Goal: Find specific page/section: Find specific page/section

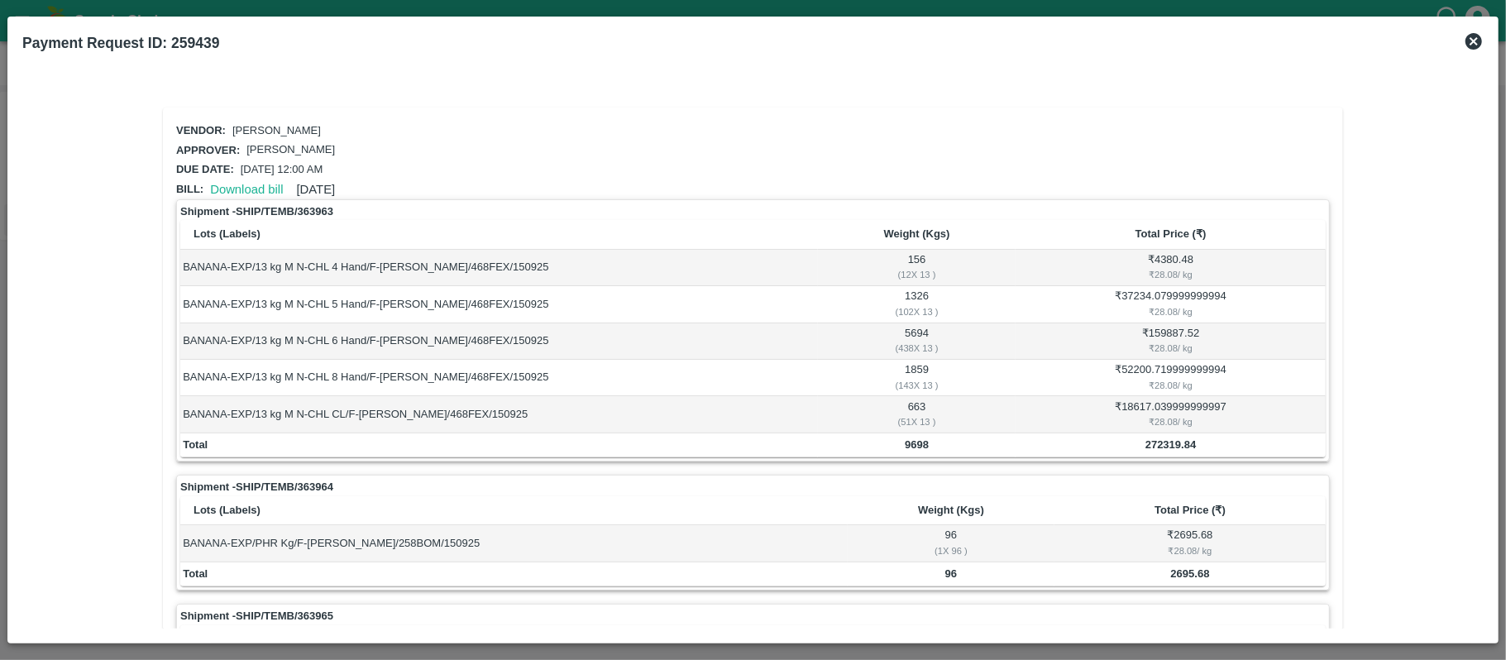
click at [1470, 37] on icon at bounding box center [1474, 41] width 20 height 20
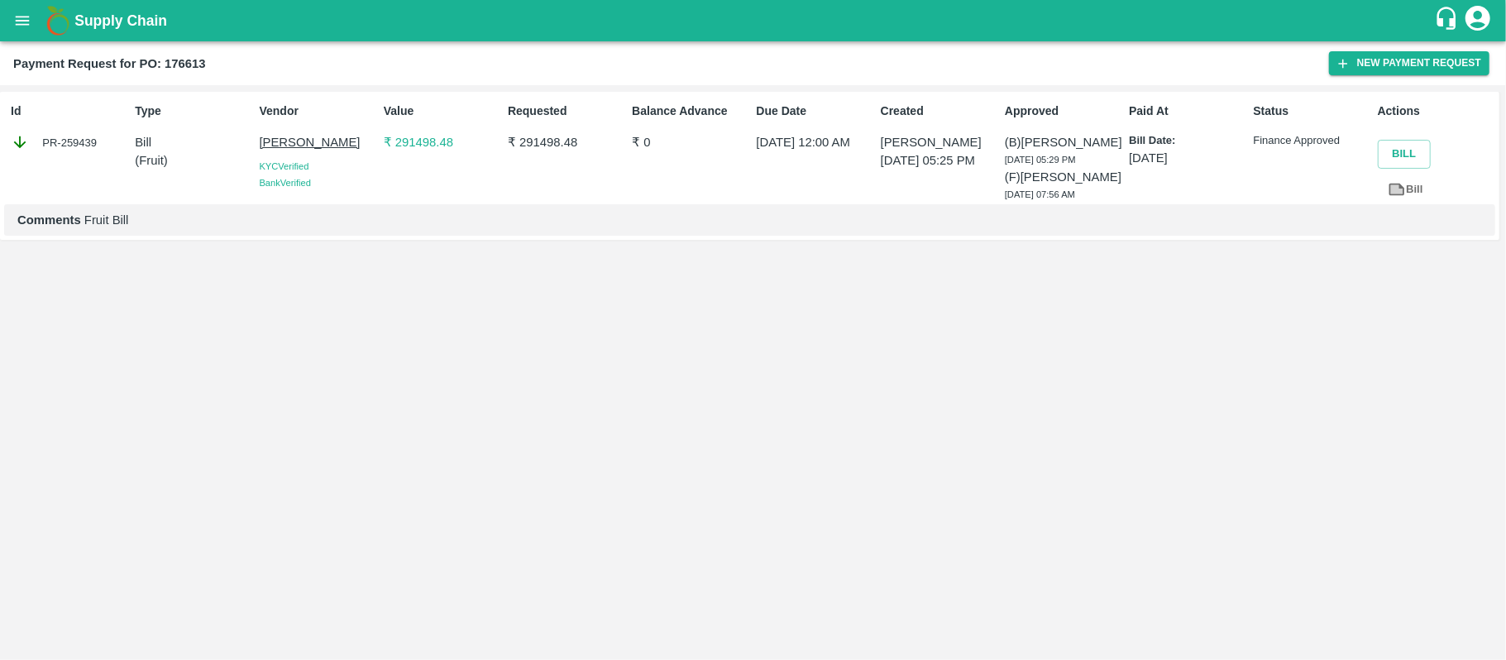
click at [13, 14] on icon "open drawer" at bounding box center [22, 21] width 18 height 18
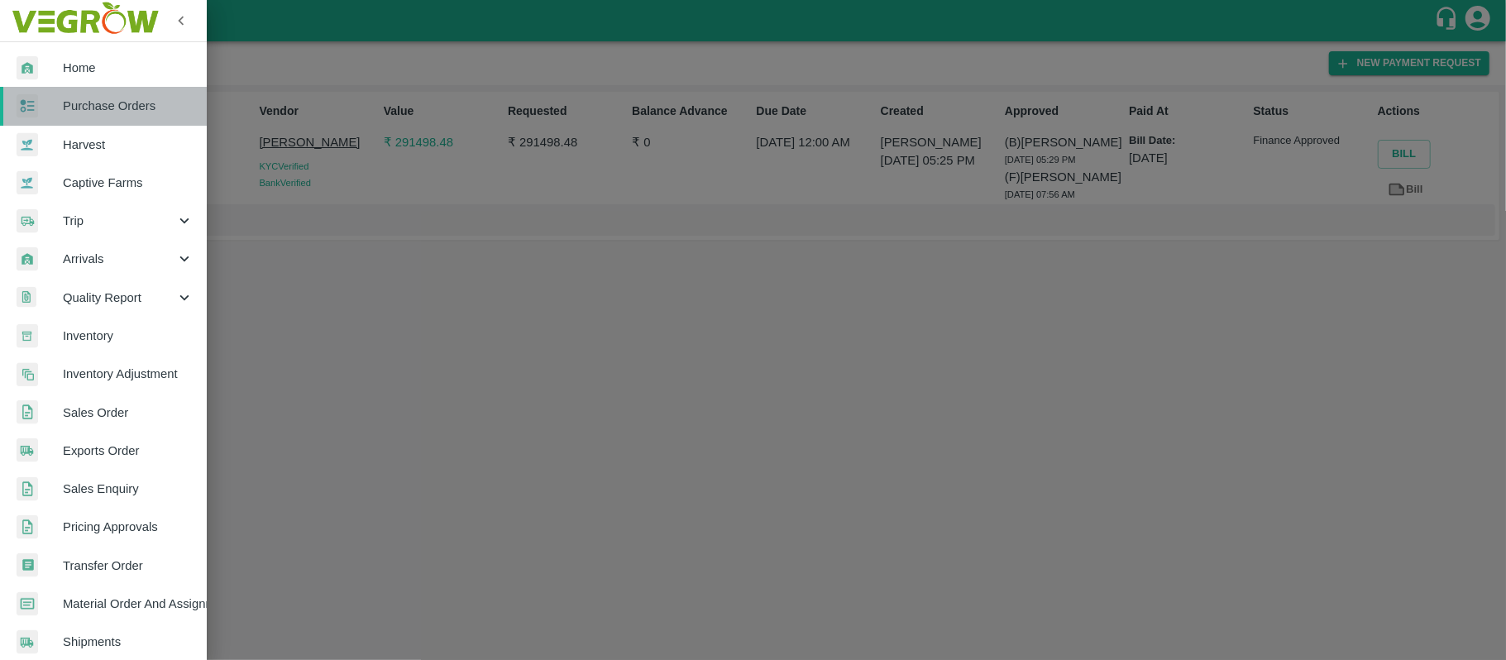
click at [119, 101] on span "Purchase Orders" at bounding box center [128, 106] width 131 height 18
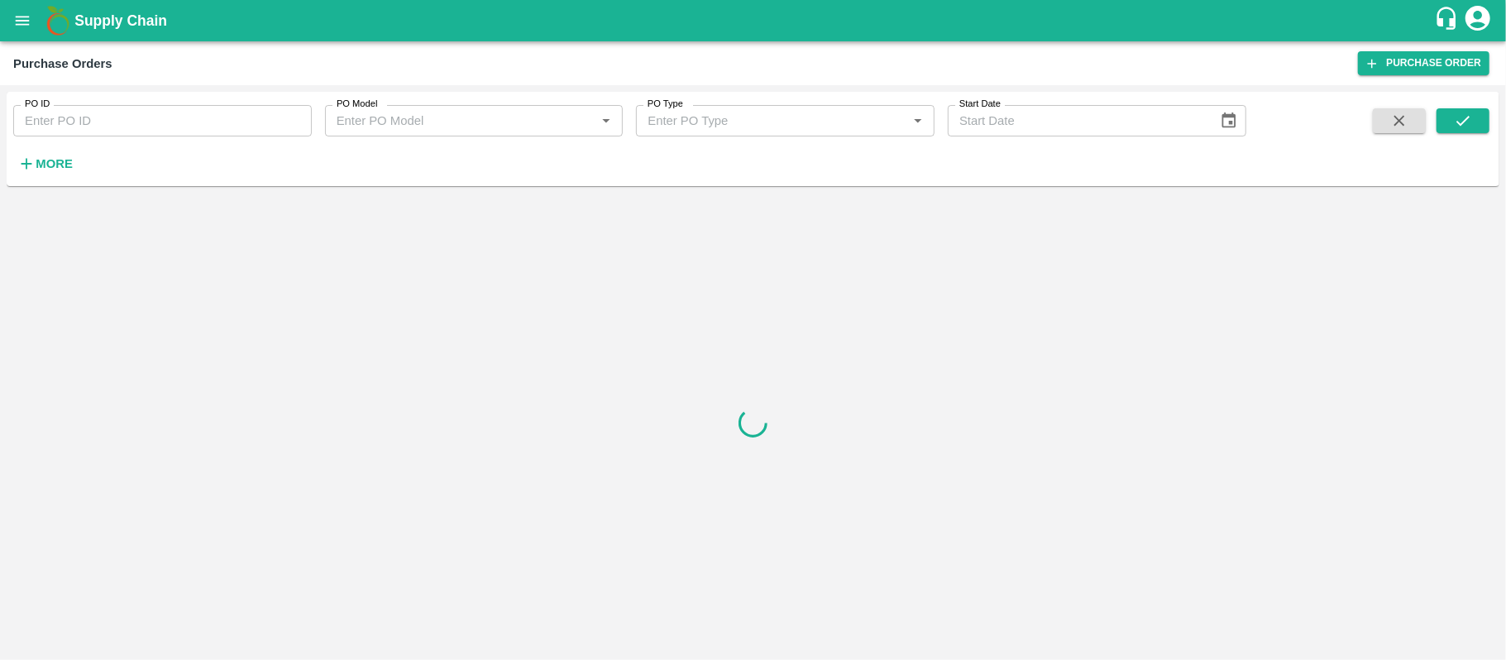
paste input "176613"
click at [175, 117] on input "PO ID" at bounding box center [162, 120] width 298 height 31
click at [1477, 122] on button "submit" at bounding box center [1462, 120] width 53 height 25
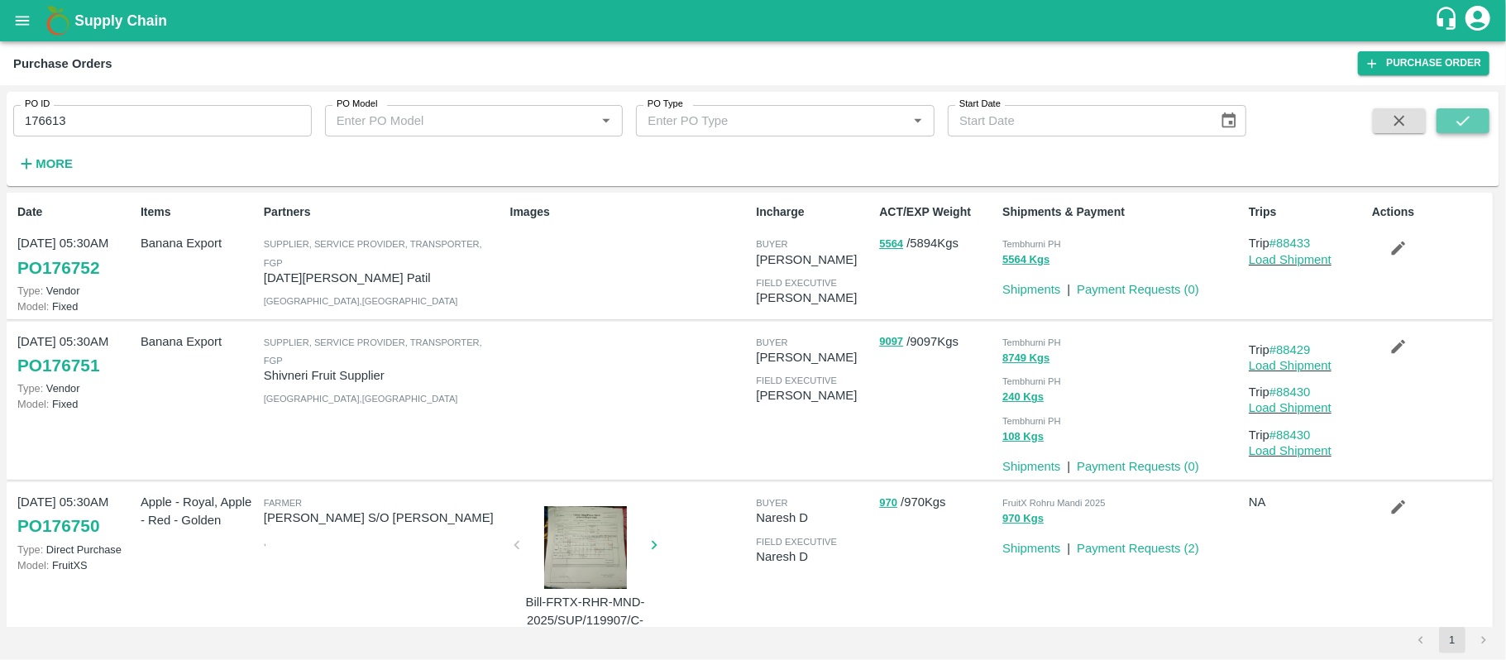
click at [1455, 122] on icon "submit" at bounding box center [1463, 121] width 18 height 18
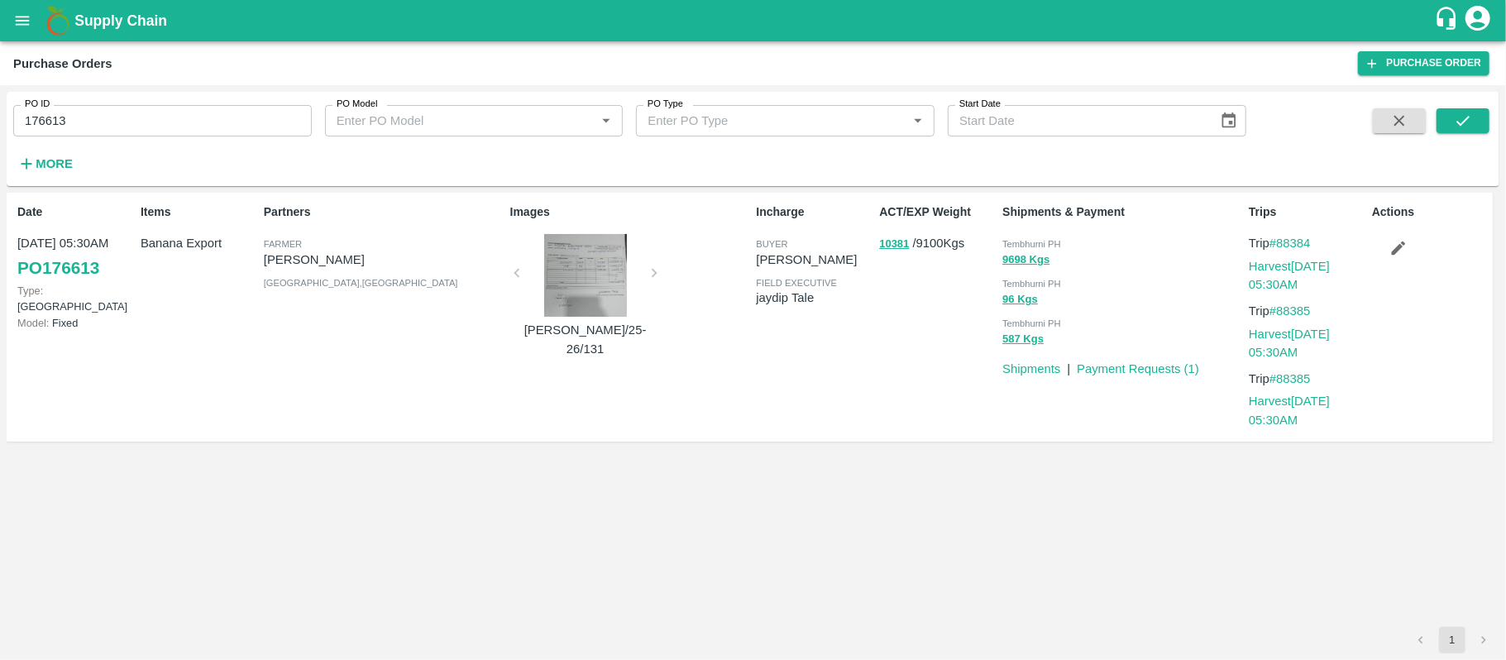
click at [1045, 242] on span "Tembhurni PH" at bounding box center [1031, 244] width 59 height 10
copy div "Tembhurni PH 9698 Kgs"
click at [162, 123] on input "176613" at bounding box center [162, 120] width 298 height 31
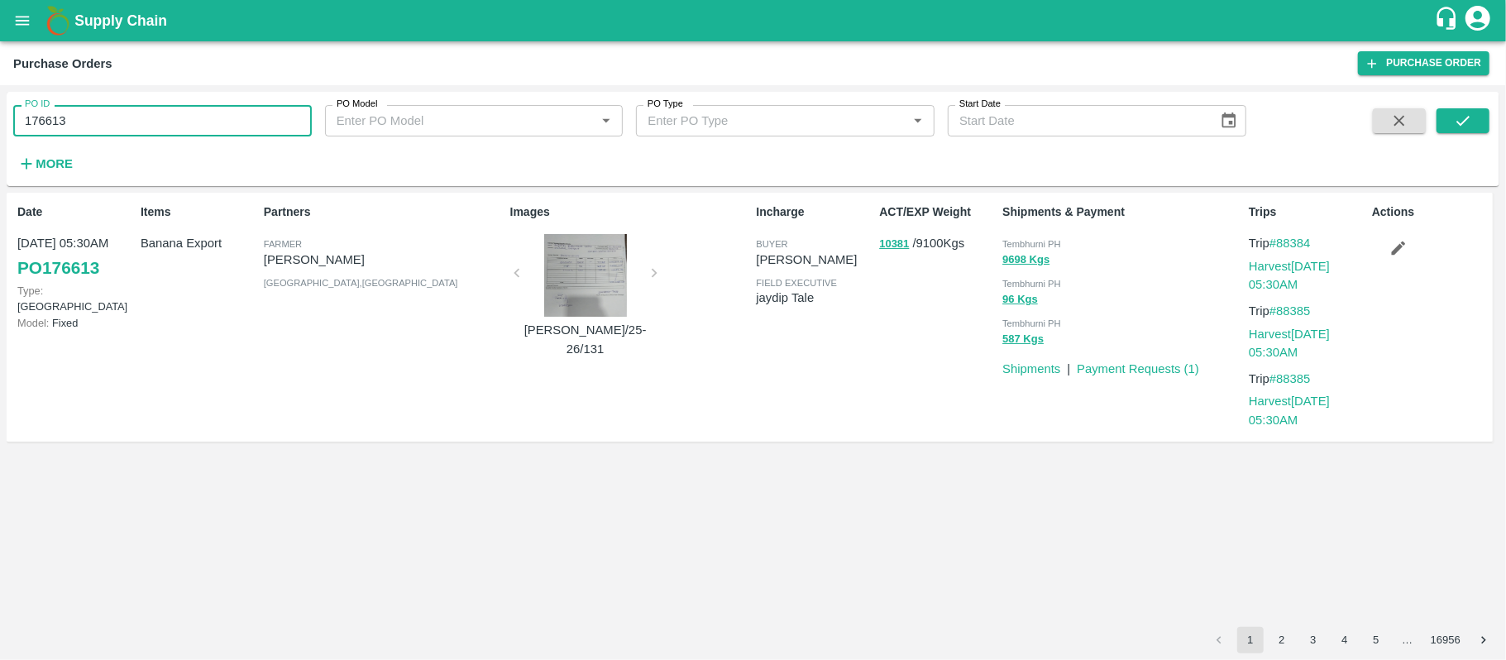
click at [162, 123] on input "176613" at bounding box center [162, 120] width 298 height 31
paste input "text"
click at [1475, 122] on button "submit" at bounding box center [1462, 120] width 53 height 25
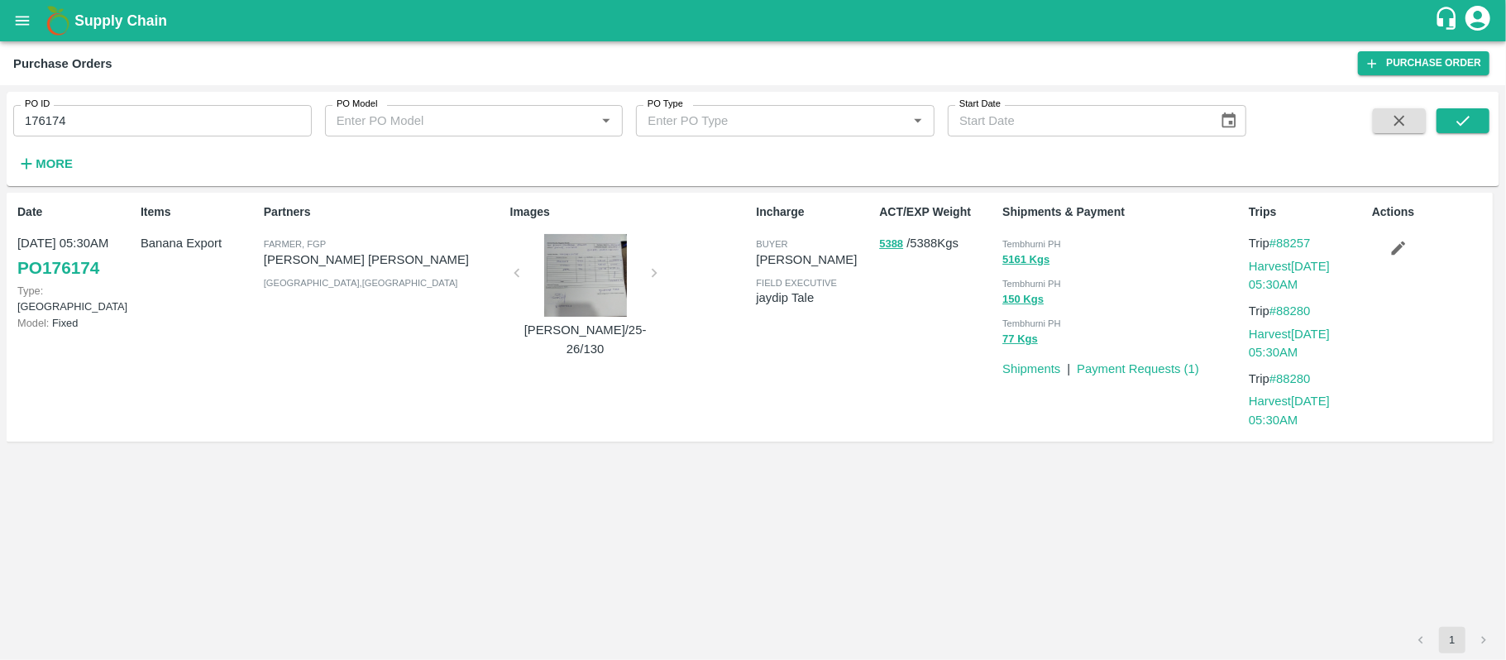
click at [1043, 245] on span "Tembhurni PH" at bounding box center [1031, 244] width 59 height 10
copy div "Tembhurni PH 5161 Kgs"
click at [175, 109] on input "176174" at bounding box center [162, 120] width 298 height 31
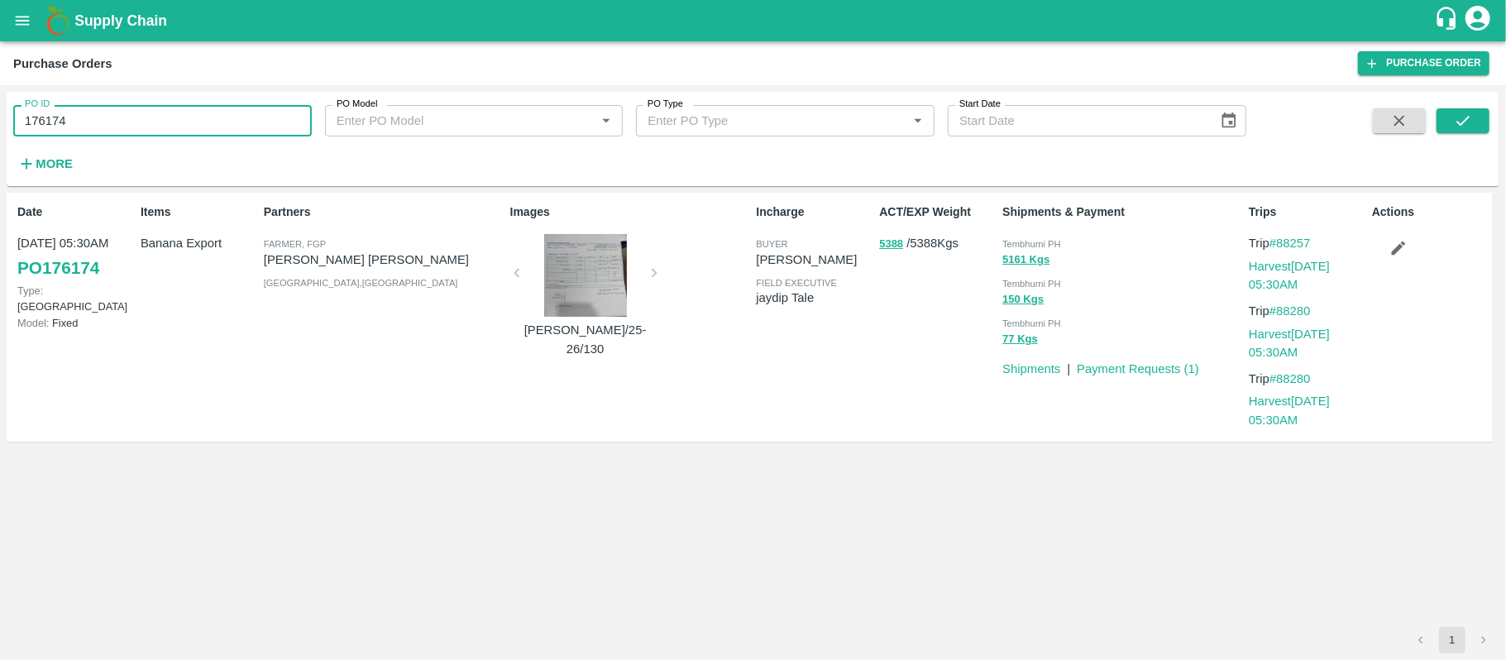
paste input "text"
click at [175, 109] on input "176174" at bounding box center [162, 120] width 298 height 31
click at [1455, 122] on icon "submit" at bounding box center [1463, 121] width 18 height 18
click at [1026, 245] on span "Tembhurni PH" at bounding box center [1031, 244] width 59 height 10
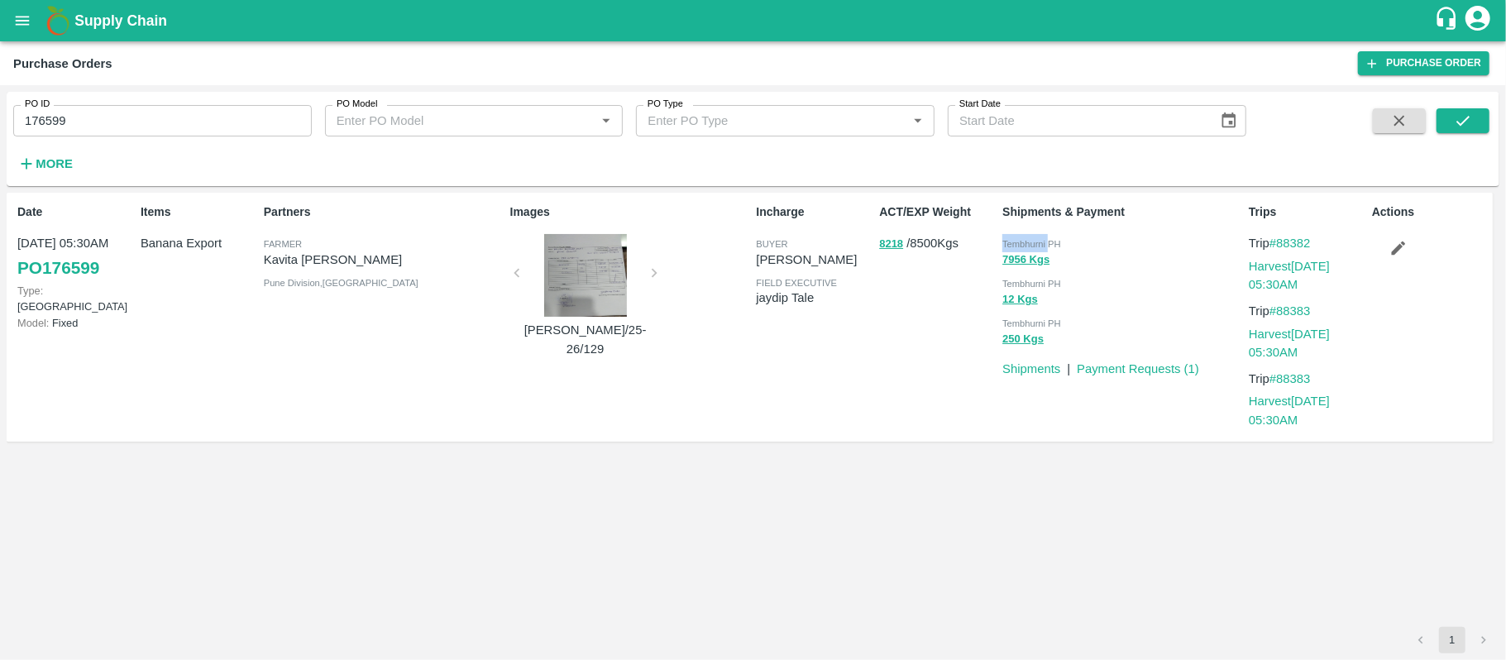
click at [1026, 245] on span "Tembhurni PH" at bounding box center [1031, 244] width 59 height 10
click at [1026, 243] on span "Tembhurni PH" at bounding box center [1031, 244] width 59 height 10
copy div "Tembhurni PH 7956 Kgs"
click at [187, 126] on input "176599" at bounding box center [162, 120] width 298 height 31
paste input "text"
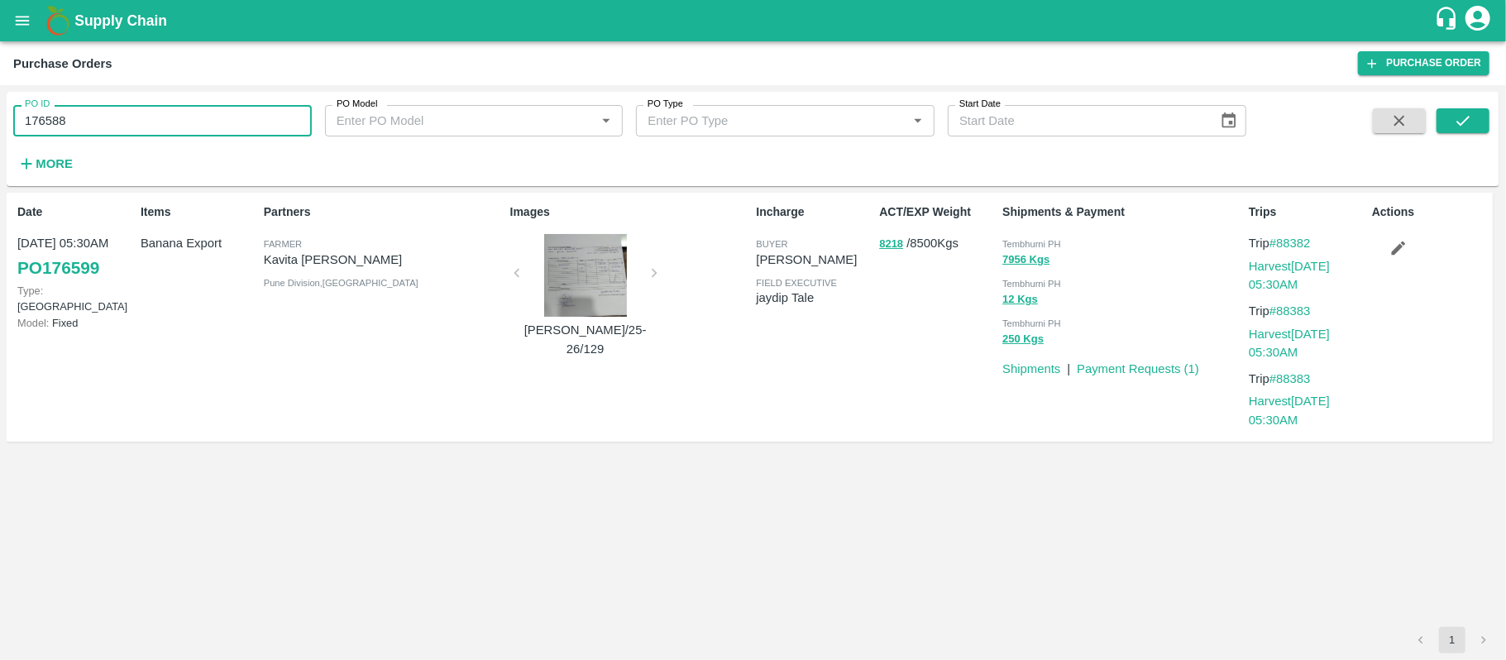
click at [187, 124] on input "176588" at bounding box center [162, 120] width 298 height 31
click at [1456, 117] on icon "submit" at bounding box center [1463, 121] width 18 height 18
click at [1037, 252] on button "8957 Kgs" at bounding box center [1025, 260] width 47 height 19
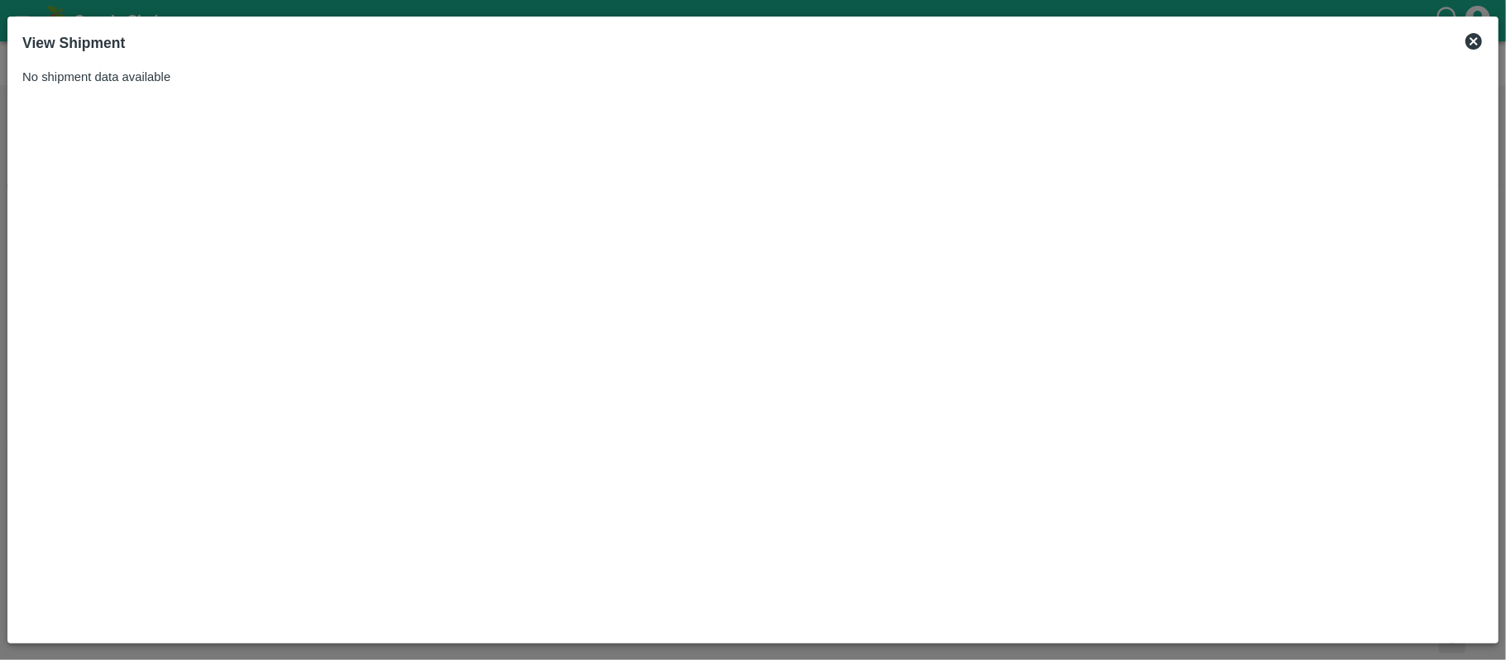
click at [1477, 33] on icon at bounding box center [1474, 41] width 20 height 20
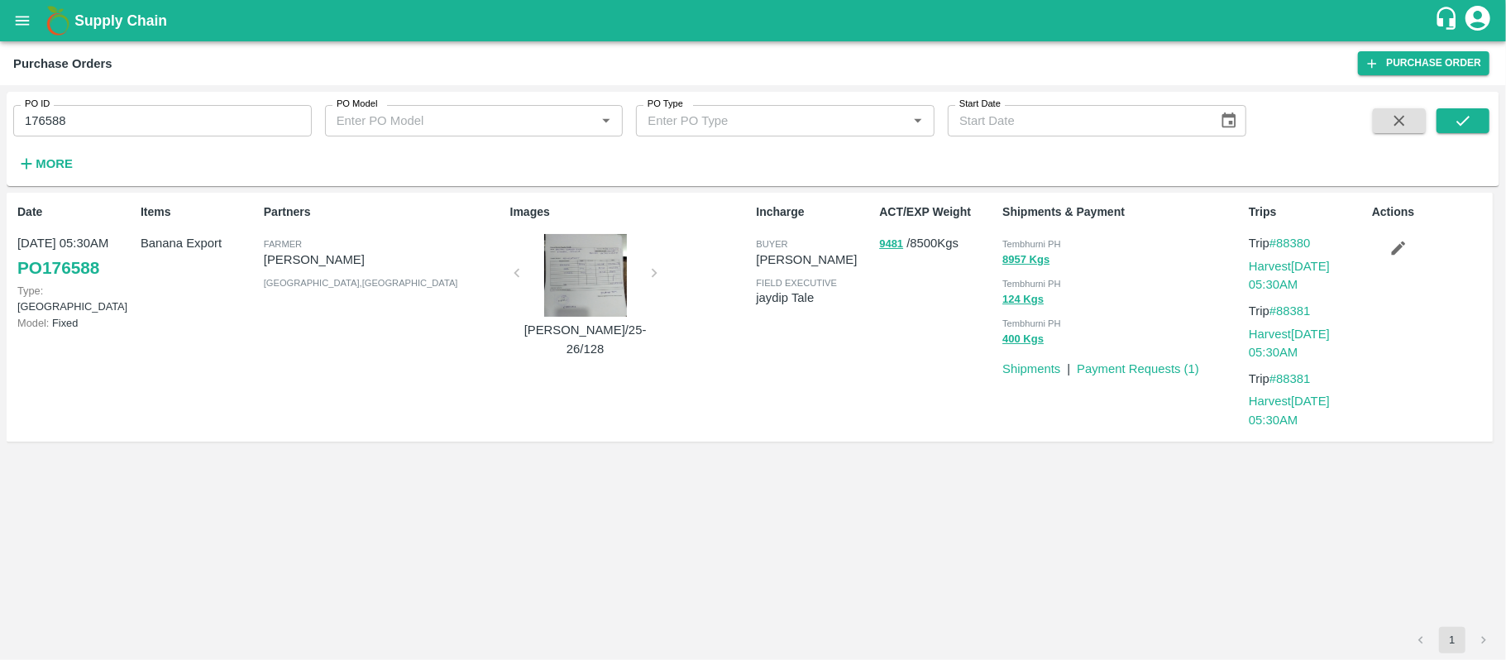
click at [1033, 246] on span "Tembhurni PH" at bounding box center [1031, 244] width 59 height 10
copy div "Tembhurni PH 8957 Kgs"
click at [146, 117] on input "176588" at bounding box center [162, 120] width 298 height 31
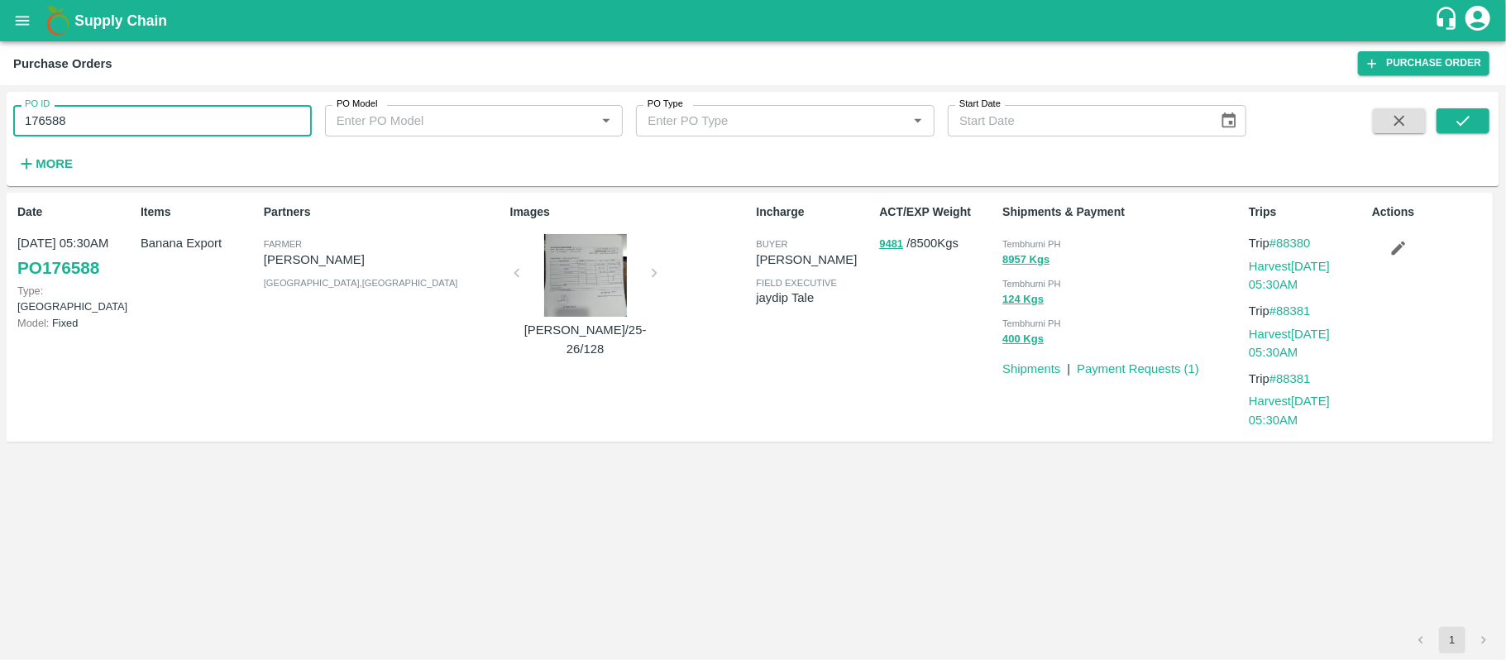
paste input "text"
click at [146, 117] on input "176588" at bounding box center [162, 120] width 298 height 31
click at [1485, 117] on button "submit" at bounding box center [1462, 120] width 53 height 25
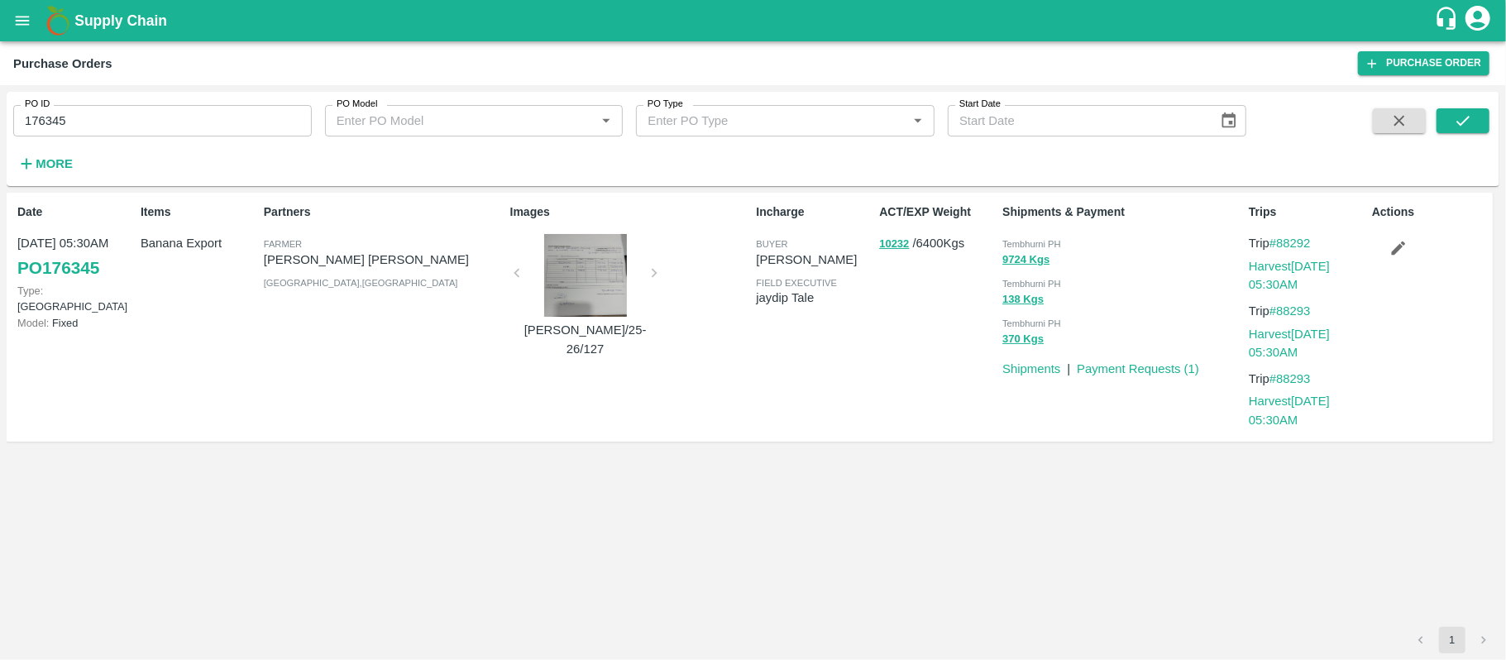
click at [1042, 239] on span "Tembhurni PH" at bounding box center [1031, 244] width 59 height 10
copy div "Tembhurni PH 9724 Kgs"
click at [184, 127] on input "176345" at bounding box center [162, 120] width 298 height 31
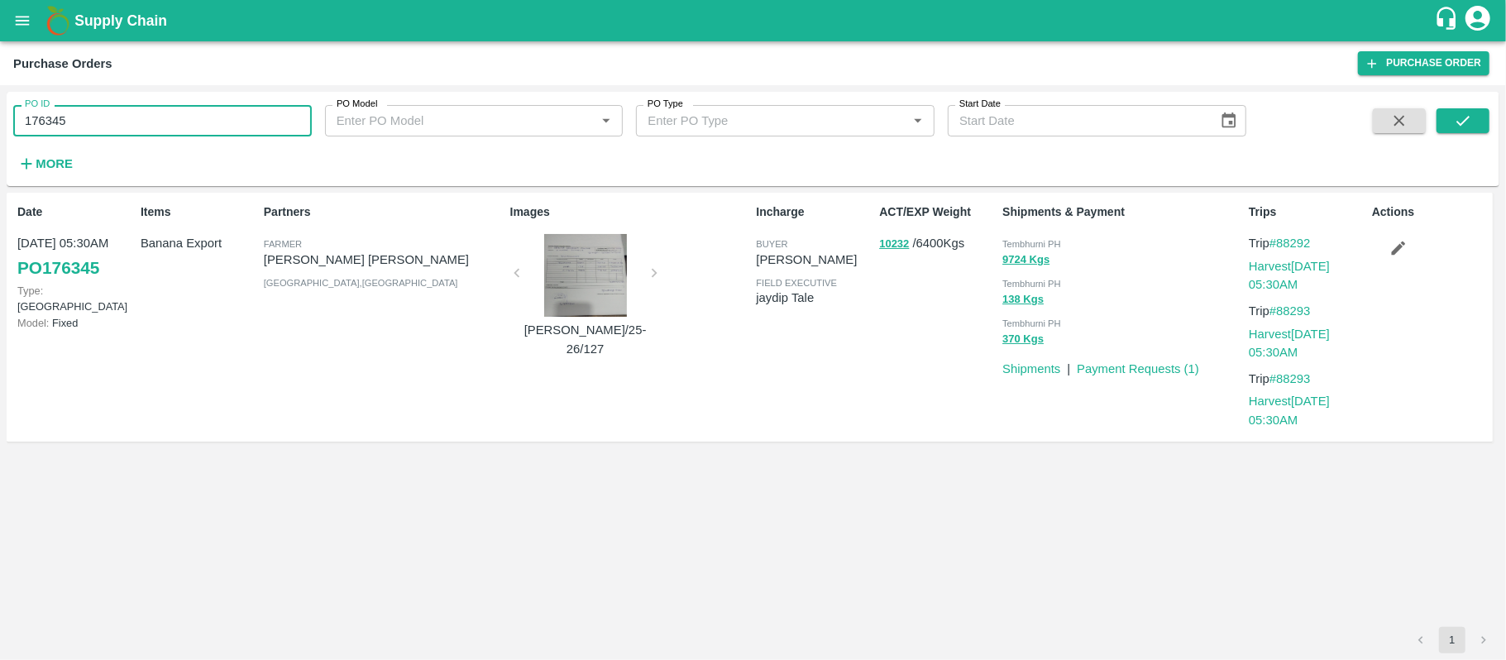
paste input "text"
click at [184, 127] on input "175941" at bounding box center [162, 120] width 298 height 31
click at [1473, 114] on button "submit" at bounding box center [1462, 120] width 53 height 25
click at [1048, 239] on span "Tembhurni PH" at bounding box center [1031, 244] width 59 height 10
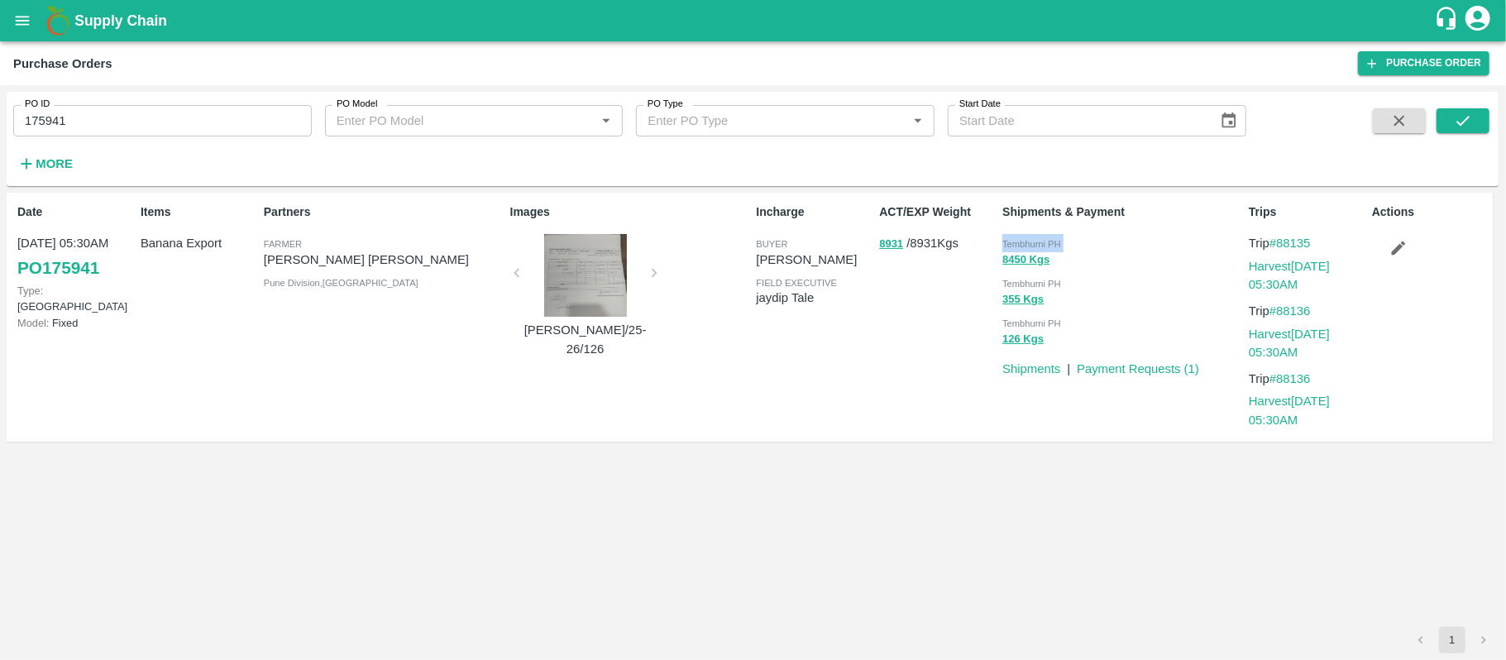
click at [1048, 239] on span "Tembhurni PH" at bounding box center [1031, 244] width 59 height 10
copy div "Tembhurni PH 8450 Kgs"
click at [127, 101] on div "PO ID 175941 PO ID" at bounding box center [156, 114] width 312 height 45
click at [129, 127] on input "175941" at bounding box center [162, 120] width 298 height 31
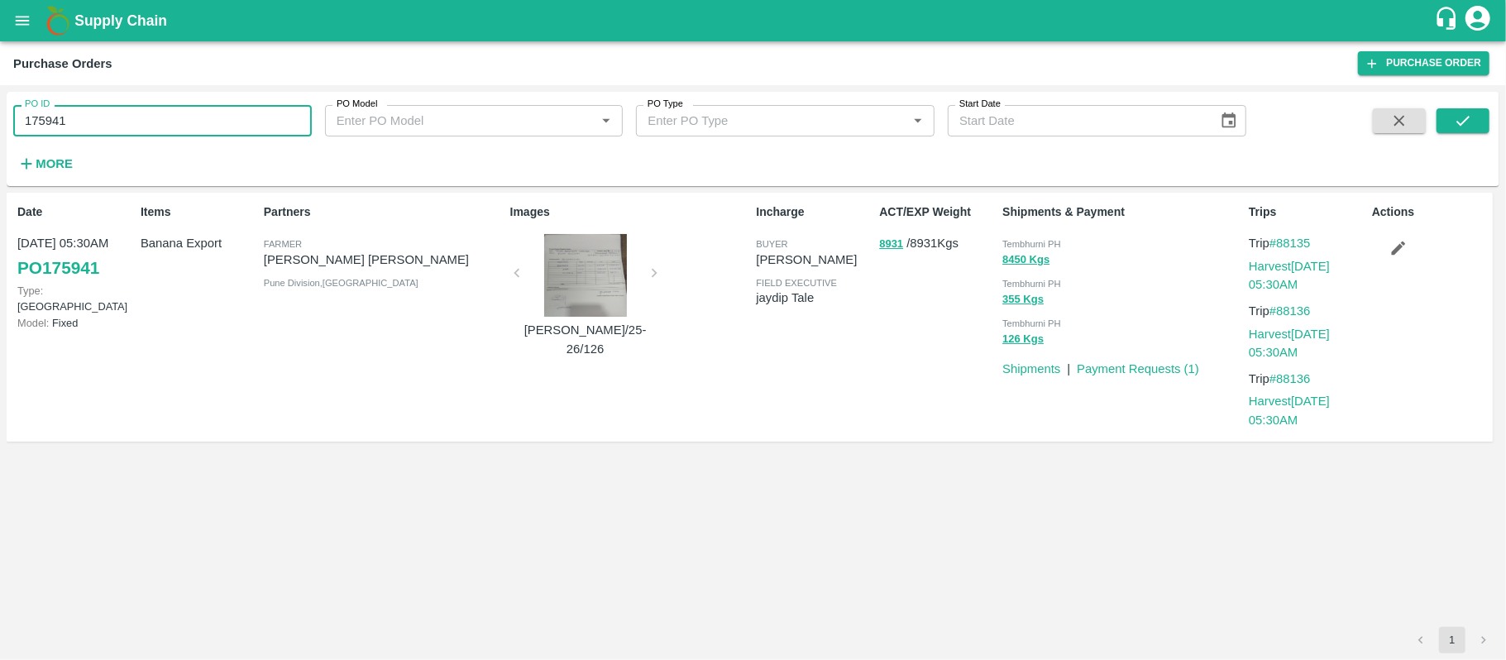
click at [129, 124] on input "175941" at bounding box center [162, 120] width 298 height 31
paste input "text"
click at [1462, 107] on div "PO ID 175731 PO ID PO Model PO Model   * PO Type PO Type   * Start Date Start D…" at bounding box center [753, 138] width 1492 height 81
click at [1456, 114] on icon "submit" at bounding box center [1463, 121] width 18 height 18
click at [1022, 236] on div "Tembhurni PH" at bounding box center [1122, 243] width 240 height 18
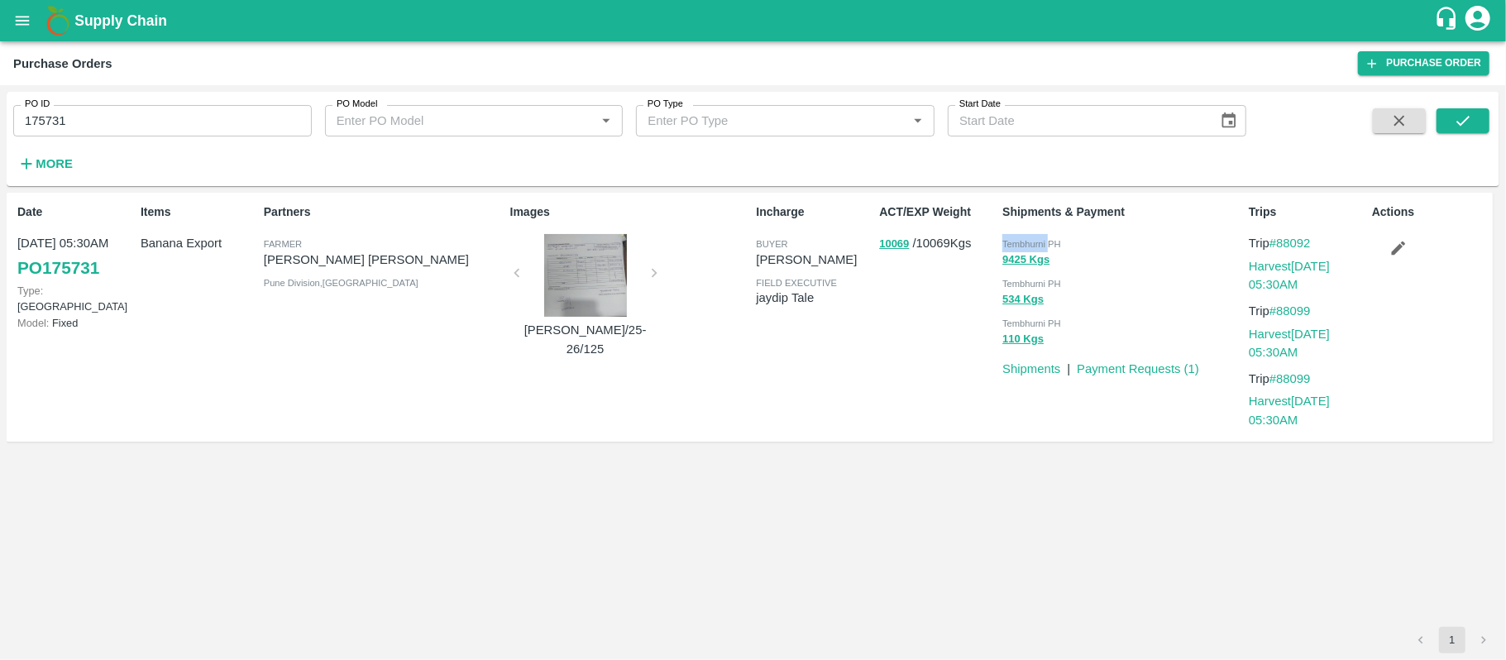
click at [1023, 236] on div "Tembhurni PH" at bounding box center [1122, 243] width 240 height 18
copy div "Tembhurni PH 9425 Kgs"
click at [147, 119] on input "175731" at bounding box center [162, 120] width 298 height 31
paste input "text"
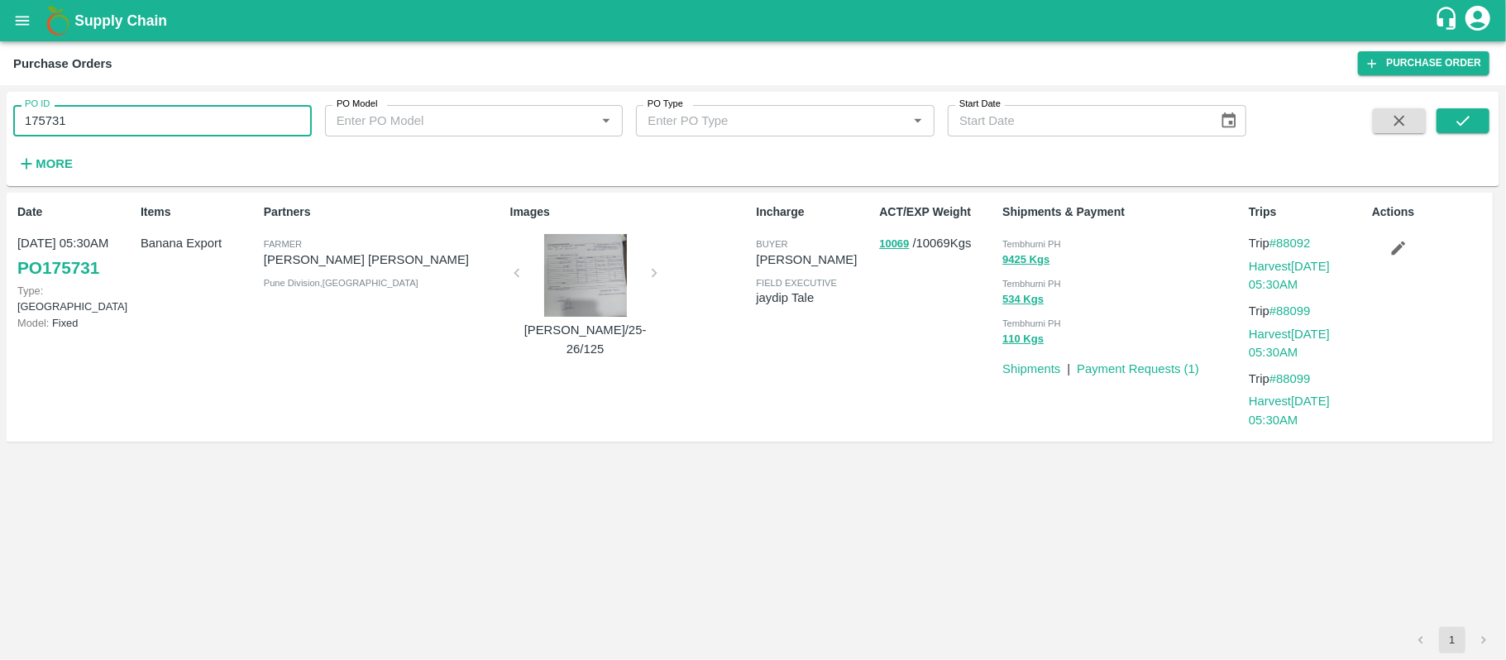
click at [147, 119] on input "175731" at bounding box center [162, 120] width 298 height 31
click at [1457, 123] on icon "submit" at bounding box center [1463, 121] width 18 height 18
click at [1039, 236] on div "Tembhurni PH" at bounding box center [1122, 243] width 240 height 18
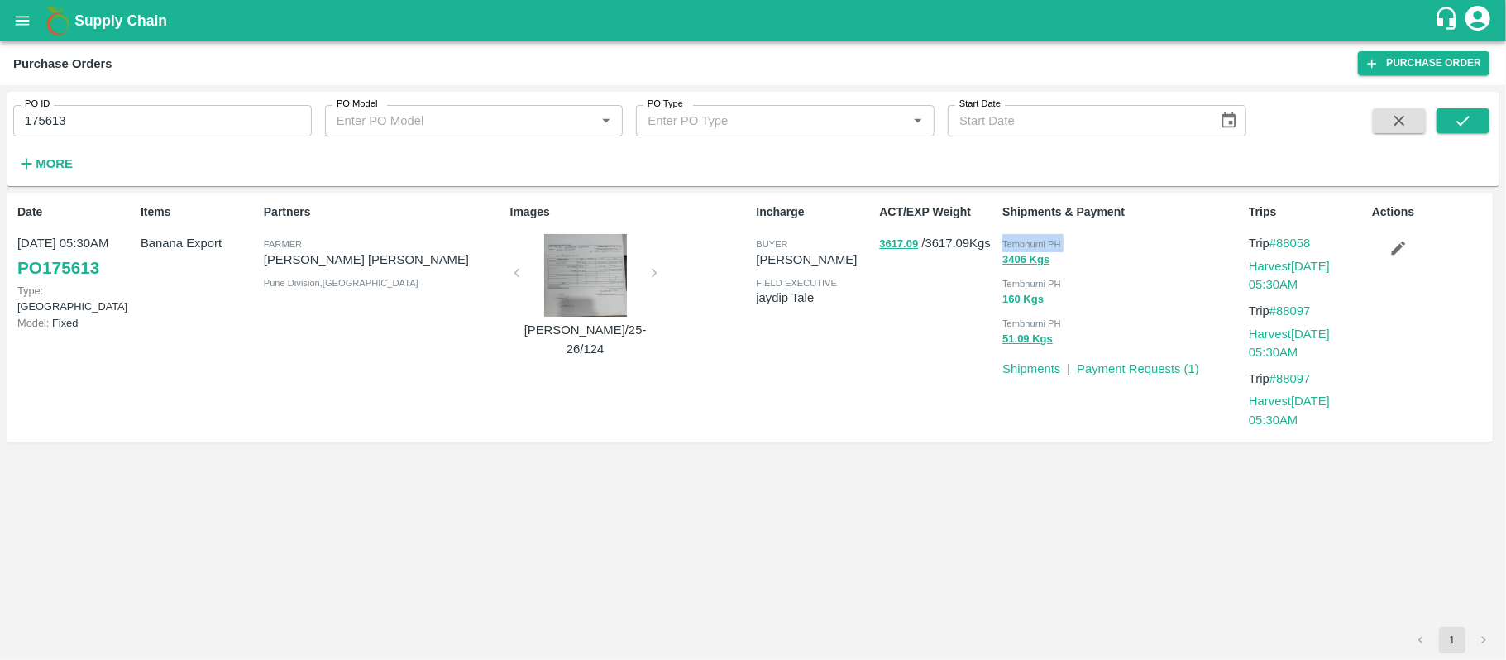
copy div "Tembhurni PH 3406 Kgs"
click at [64, 132] on input "175613" at bounding box center [162, 120] width 298 height 31
paste input "text"
click at [1464, 124] on icon "submit" at bounding box center [1463, 121] width 18 height 18
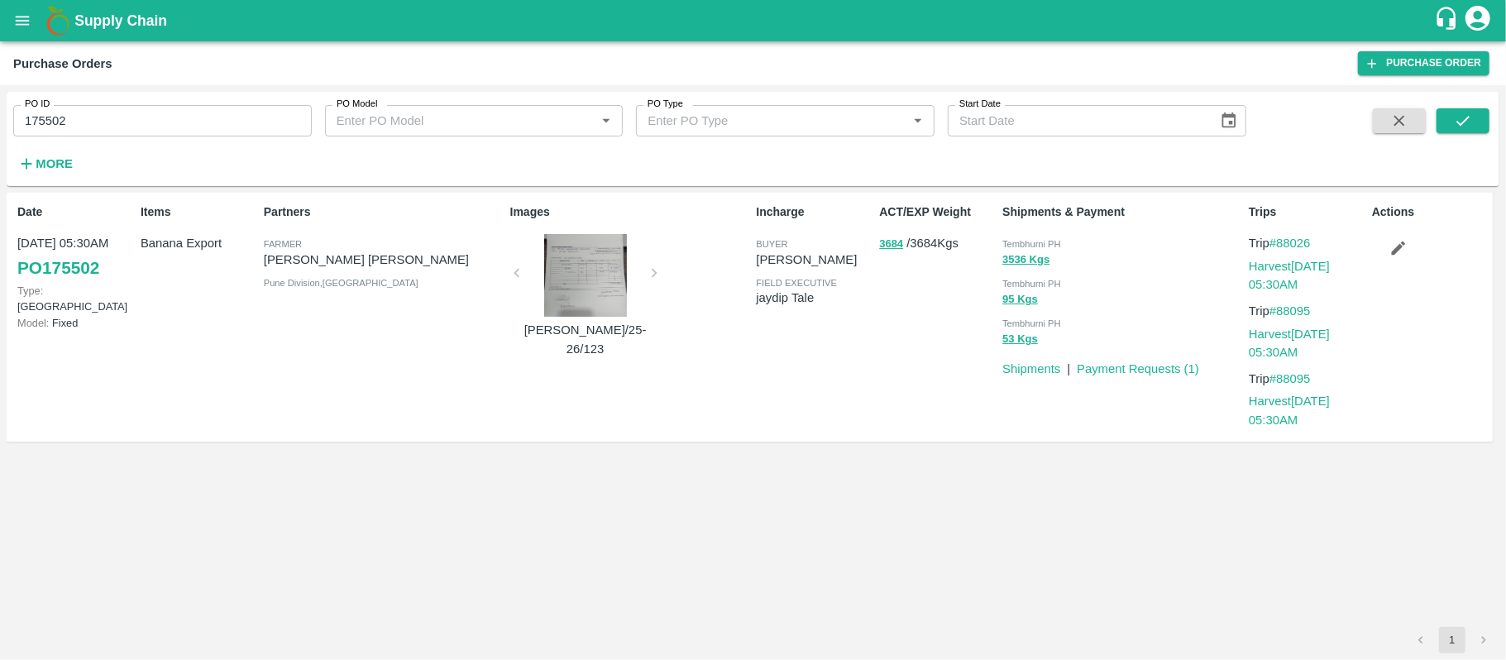
click at [1035, 249] on span "Tembhurni PH" at bounding box center [1031, 244] width 59 height 10
copy div "Tembhurni PH 3536 Kgs"
click at [117, 130] on input "175502" at bounding box center [162, 120] width 298 height 31
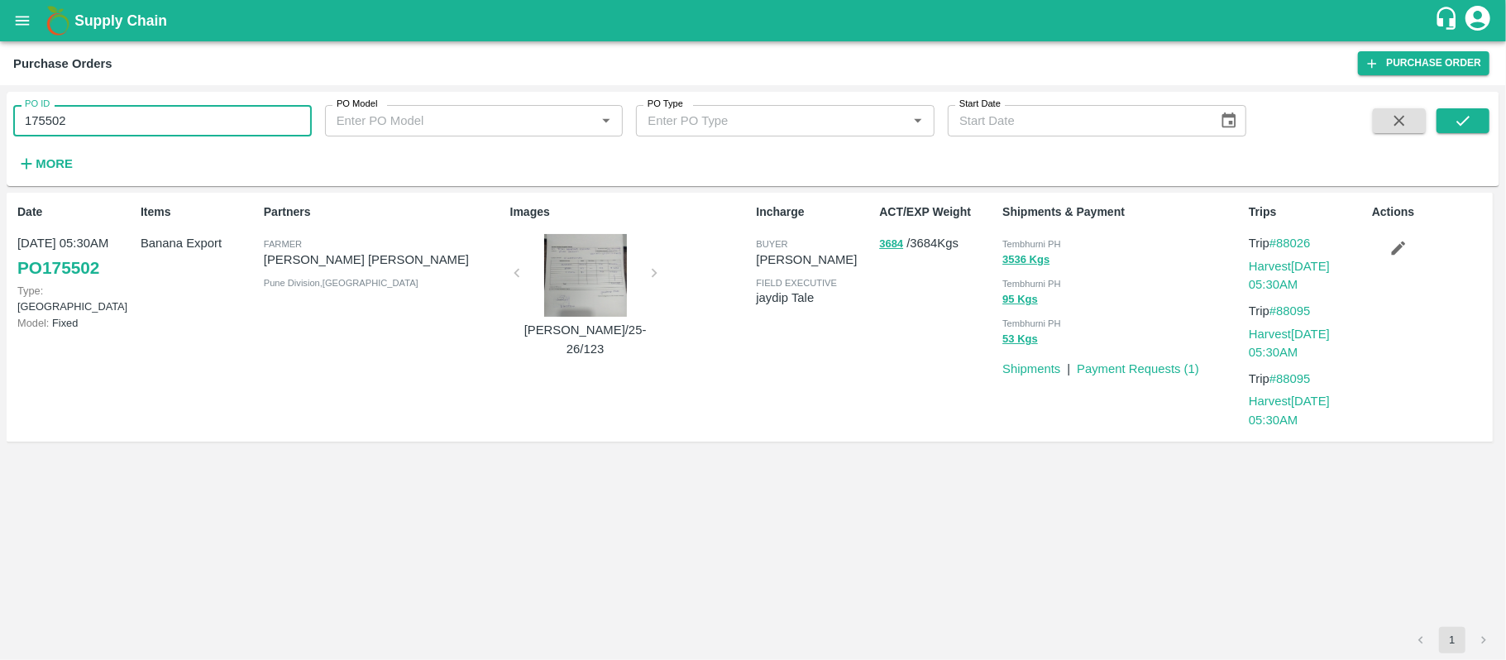
click at [117, 127] on input "175502" at bounding box center [162, 120] width 298 height 31
paste input "text"
click at [1446, 117] on button "submit" at bounding box center [1462, 120] width 53 height 25
click at [1022, 240] on span "Tembhurni PH" at bounding box center [1031, 244] width 59 height 10
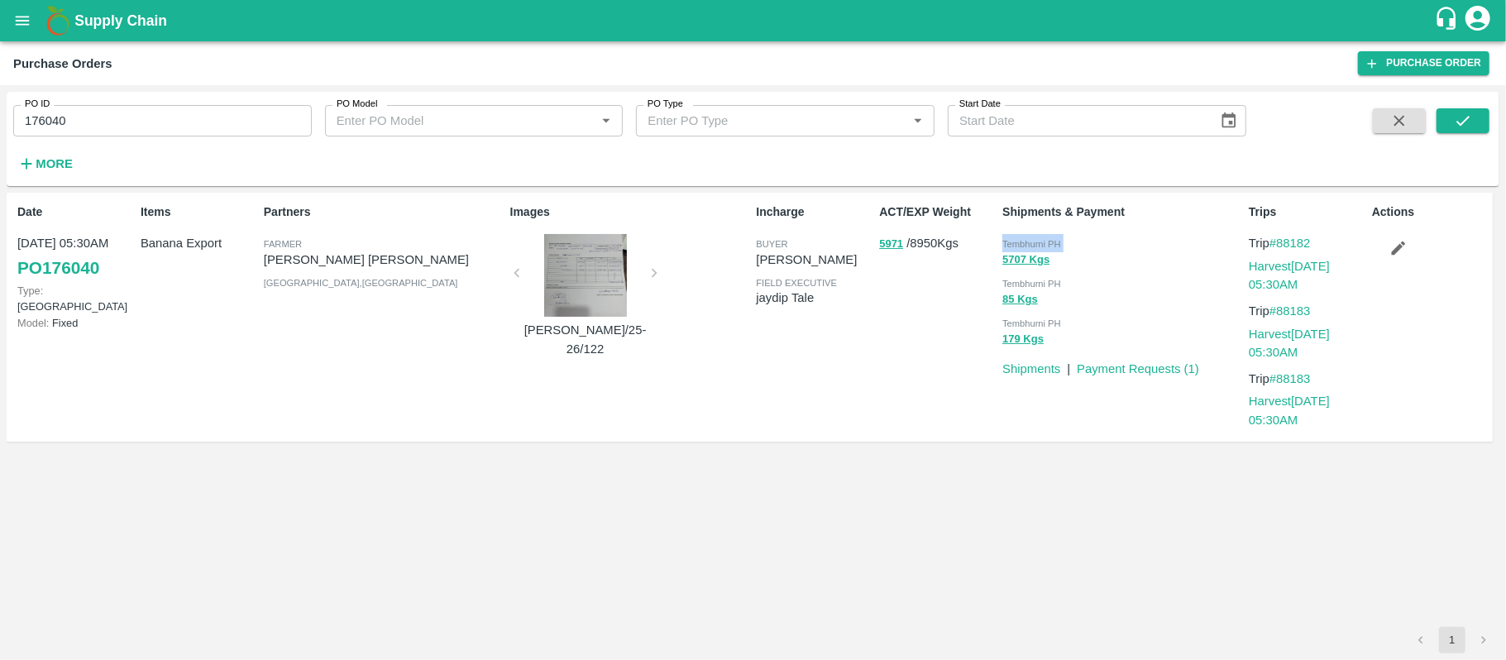
click at [1022, 240] on span "Tembhurni PH" at bounding box center [1031, 244] width 59 height 10
copy div "Tembhurni PH 5707 Kgs"
click at [56, 122] on input "176040" at bounding box center [162, 120] width 298 height 31
paste input "text"
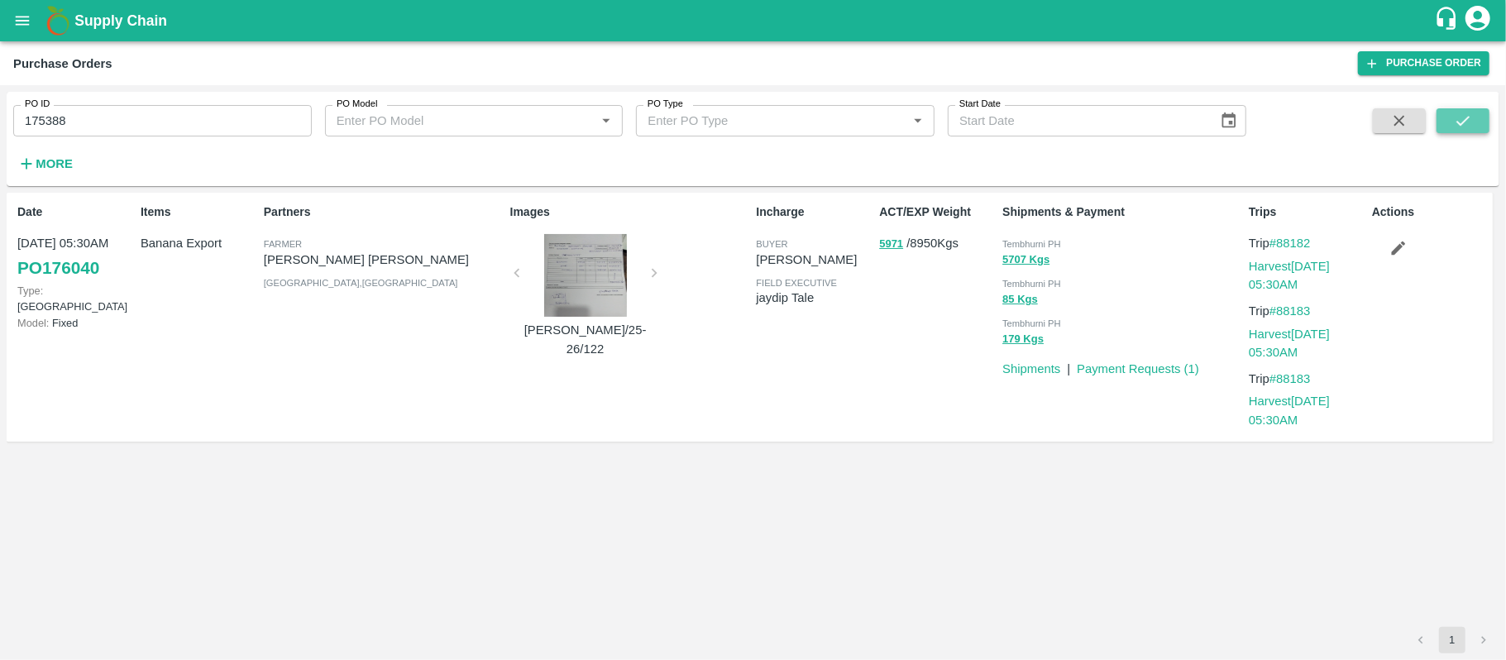
click at [1459, 120] on icon "submit" at bounding box center [1463, 121] width 18 height 18
click at [1022, 242] on span "Tembhurni PH" at bounding box center [1031, 244] width 59 height 10
click at [109, 124] on input "175388" at bounding box center [162, 120] width 298 height 31
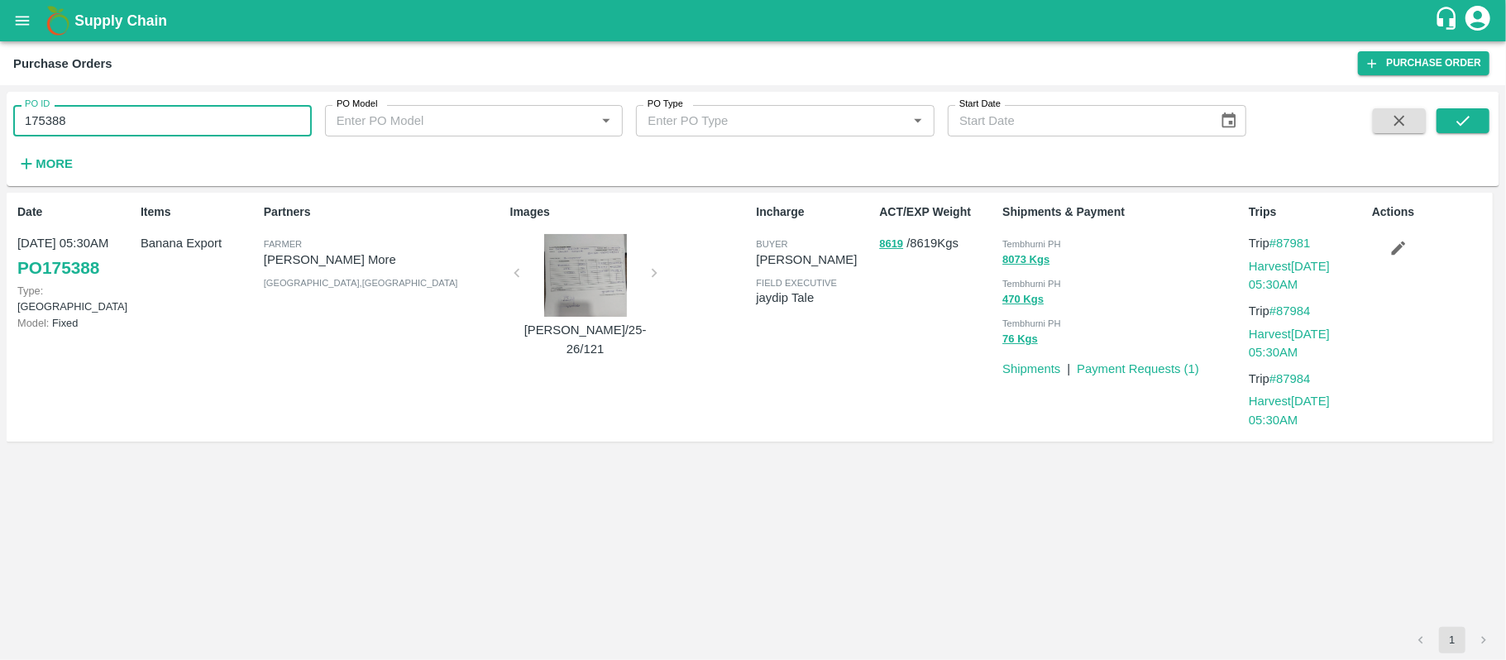
click at [109, 124] on input "175388" at bounding box center [162, 120] width 298 height 31
paste input "text"
click at [1457, 129] on icon "submit" at bounding box center [1463, 121] width 18 height 18
click at [1016, 239] on span "Tembhurni PH" at bounding box center [1031, 244] width 59 height 10
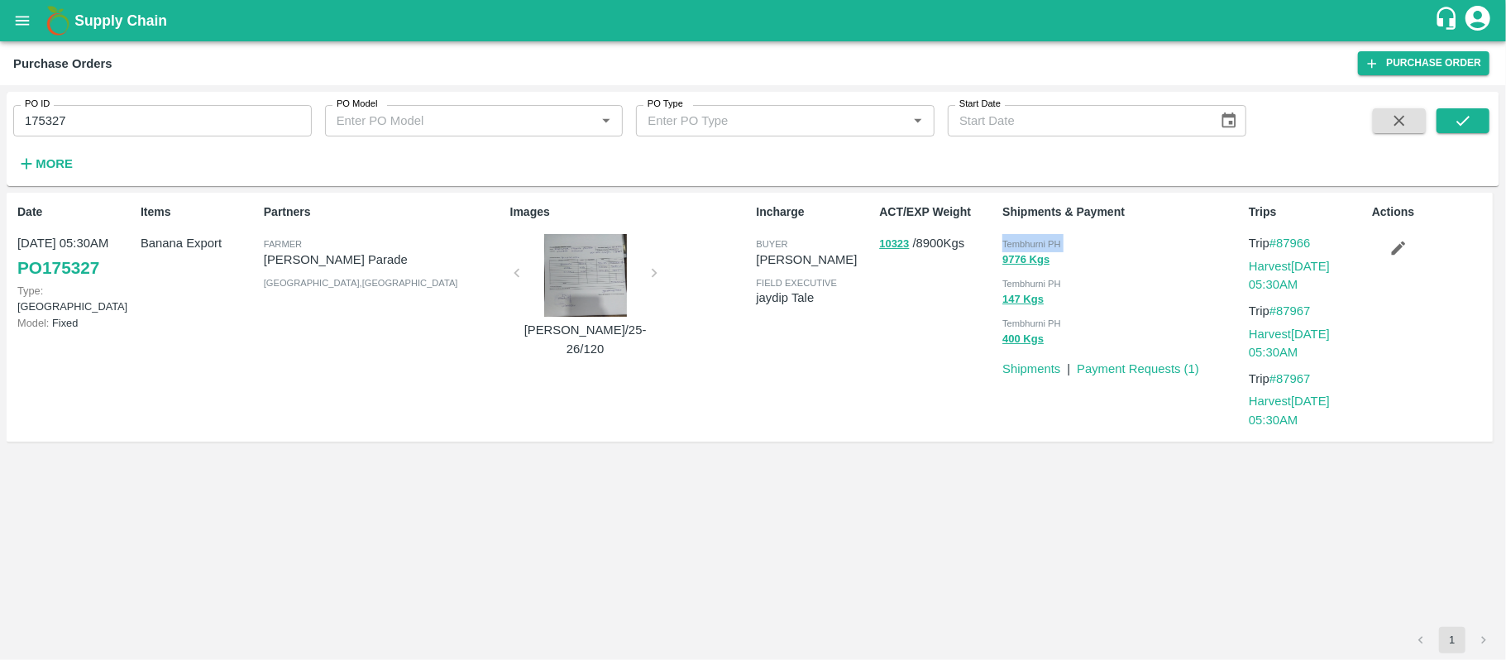
click at [1016, 239] on span "Tembhurni PH" at bounding box center [1031, 244] width 59 height 10
click at [53, 105] on input "175327" at bounding box center [162, 120] width 298 height 31
paste input "text"
click at [1466, 137] on span at bounding box center [1462, 142] width 53 height 68
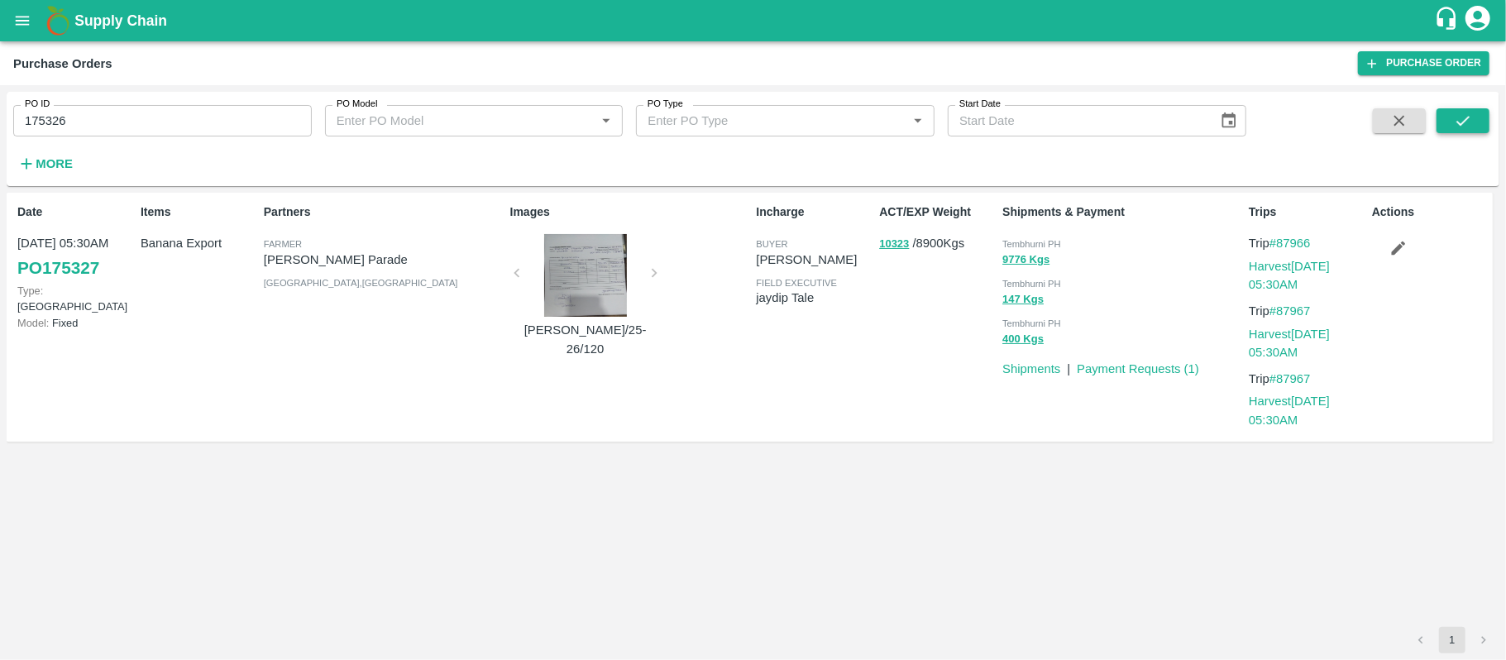
click at [1467, 124] on icon "submit" at bounding box center [1463, 121] width 18 height 18
click at [1033, 242] on span "Tembhurni PH" at bounding box center [1031, 244] width 59 height 10
click at [142, 123] on input "175326" at bounding box center [162, 120] width 298 height 31
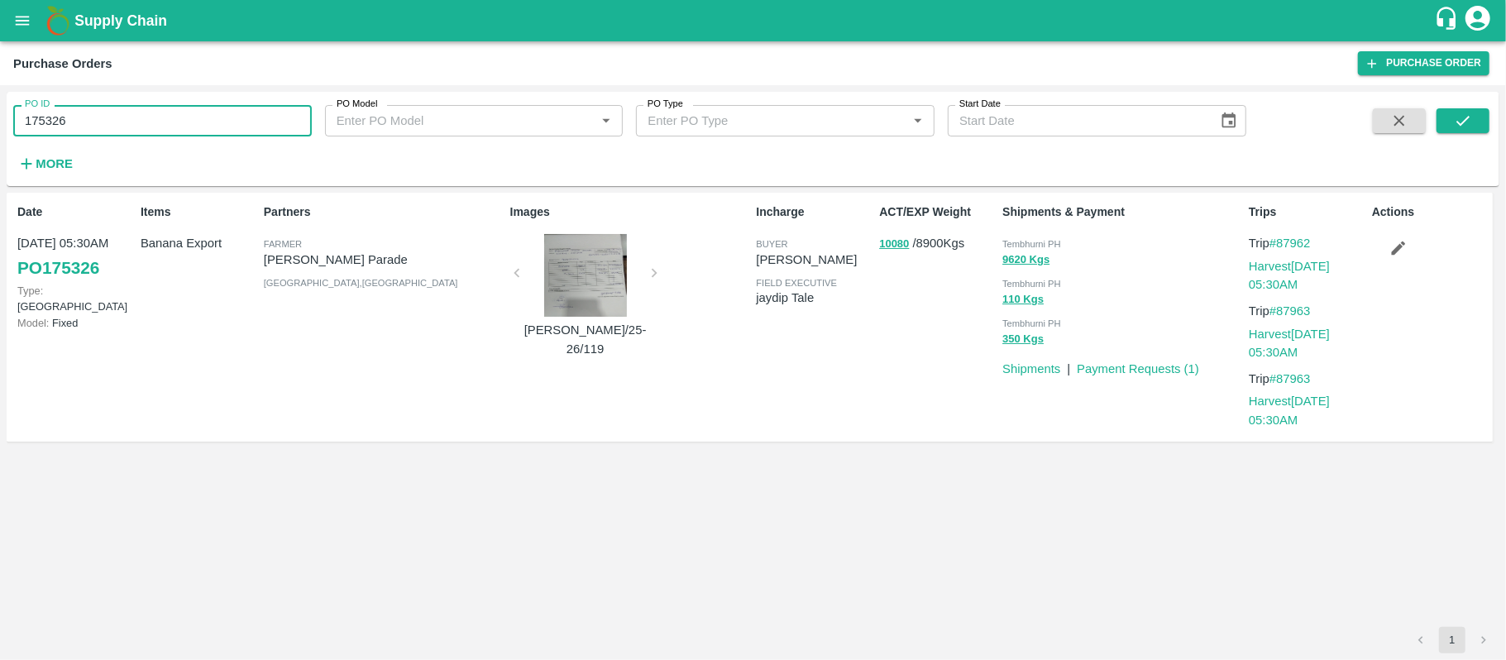
paste input "text"
click at [142, 123] on input "175326" at bounding box center [162, 120] width 298 height 31
type input "174715"
click at [1459, 133] on button "submit" at bounding box center [1462, 120] width 53 height 25
click at [1029, 236] on div "Tembhurni PH" at bounding box center [1122, 243] width 240 height 18
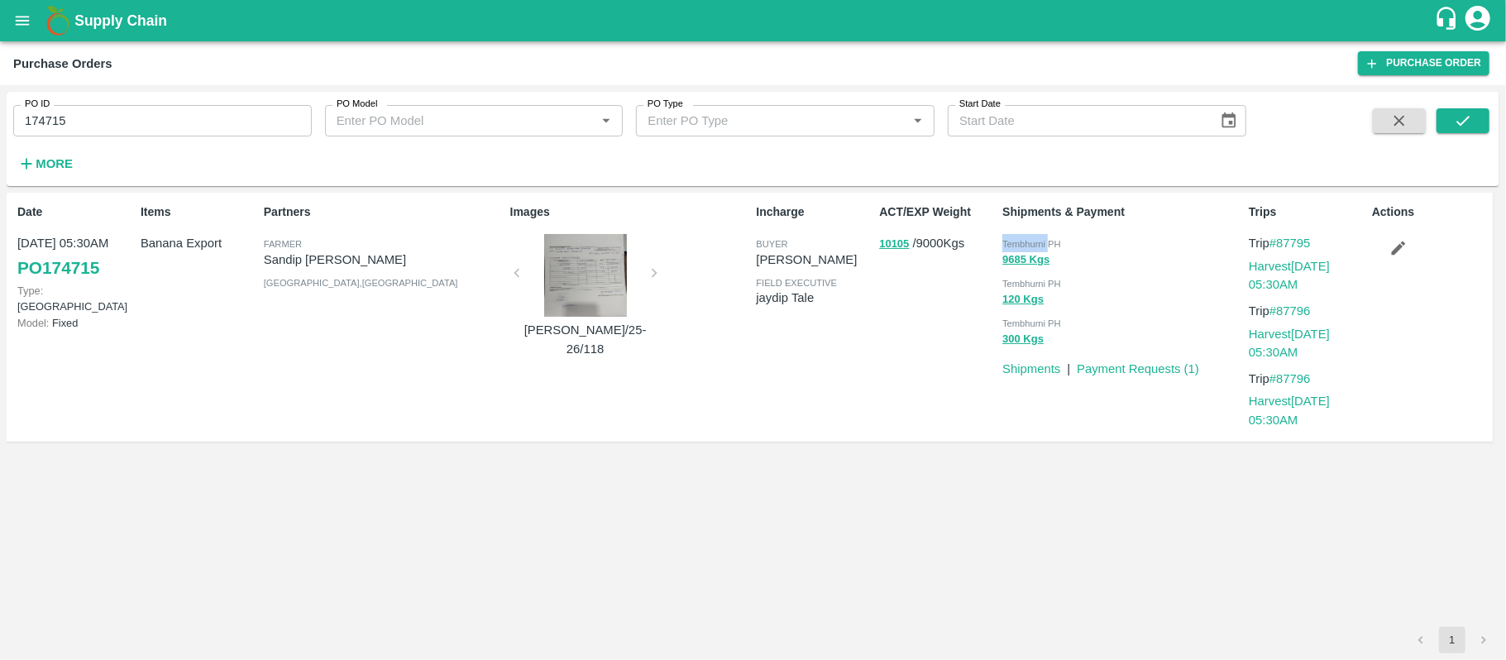
click at [1029, 236] on div "Tembhurni PH" at bounding box center [1122, 243] width 240 height 18
